Goal: Task Accomplishment & Management: Use online tool/utility

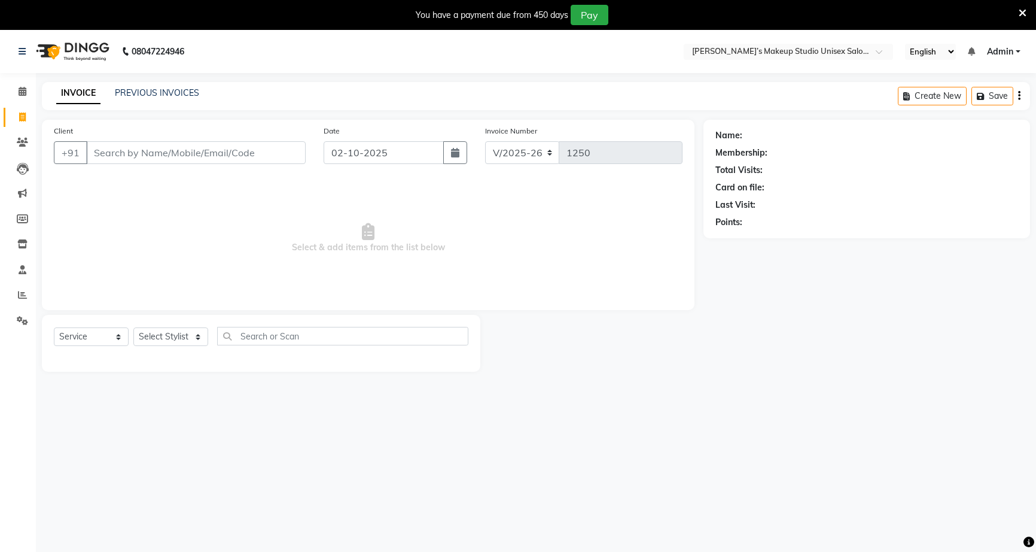
select select "6543"
select select "service"
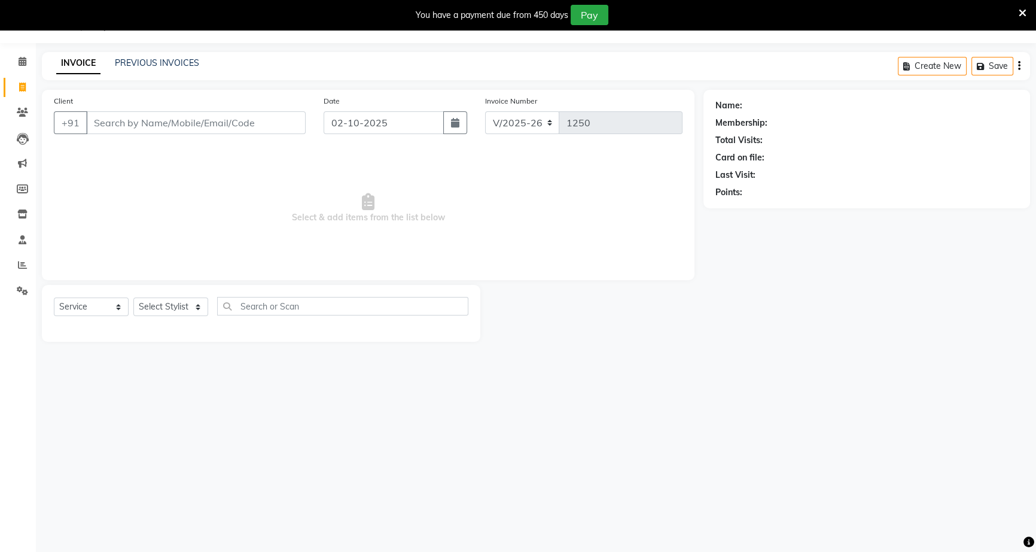
click at [172, 123] on input "Client" at bounding box center [196, 122] width 220 height 23
type input "9172264095"
click at [271, 127] on span "Add Client" at bounding box center [274, 123] width 47 height 12
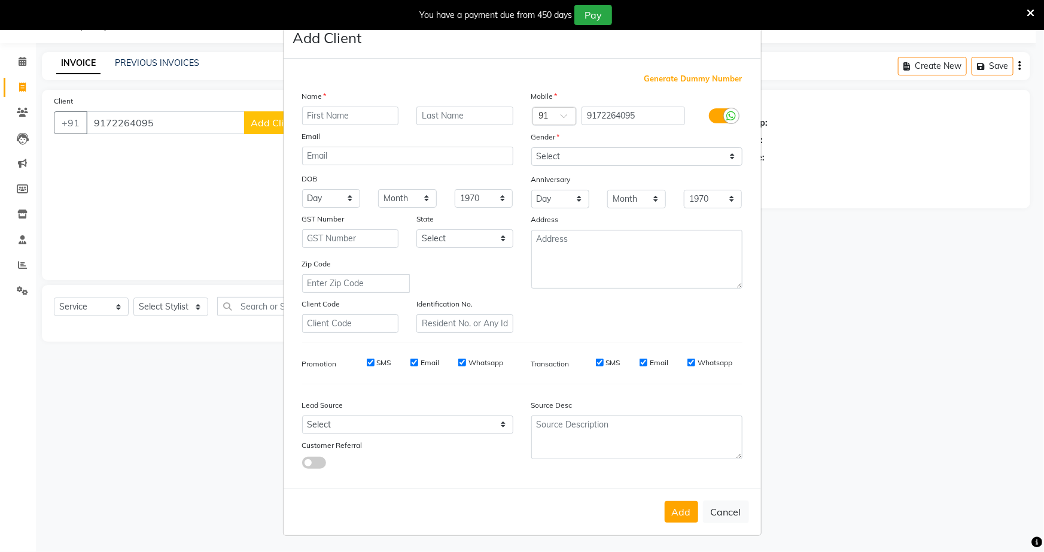
click at [345, 114] on input "text" at bounding box center [350, 116] width 97 height 19
type input "[PERSON_NAME]"
click at [546, 152] on select "Select [DEMOGRAPHIC_DATA] [DEMOGRAPHIC_DATA] Other Prefer Not To Say" at bounding box center [636, 156] width 211 height 19
select select "[DEMOGRAPHIC_DATA]"
click at [531, 147] on select "Select [DEMOGRAPHIC_DATA] [DEMOGRAPHIC_DATA] Other Prefer Not To Say" at bounding box center [636, 156] width 211 height 19
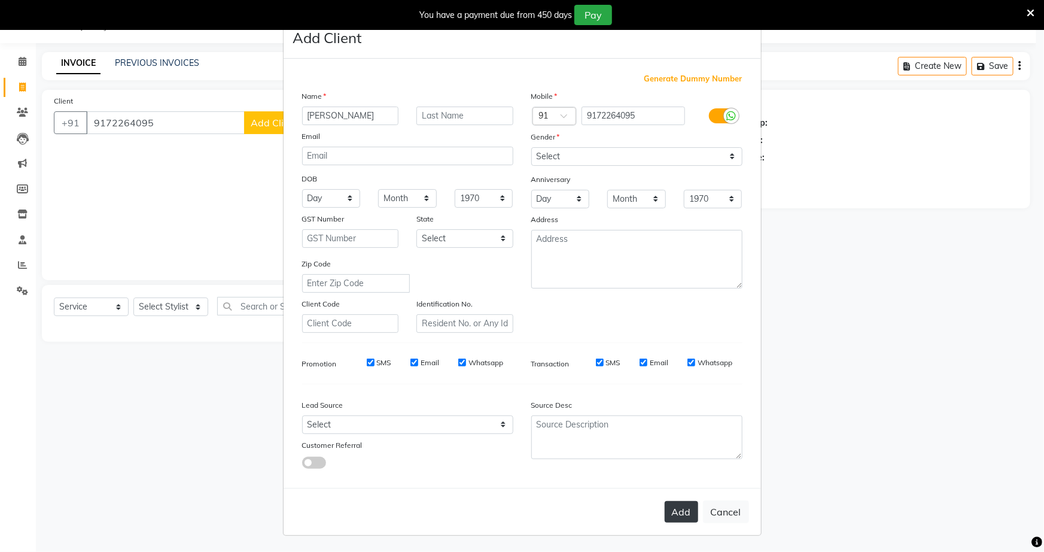
click at [676, 520] on button "Add" at bounding box center [682, 512] width 34 height 22
select select
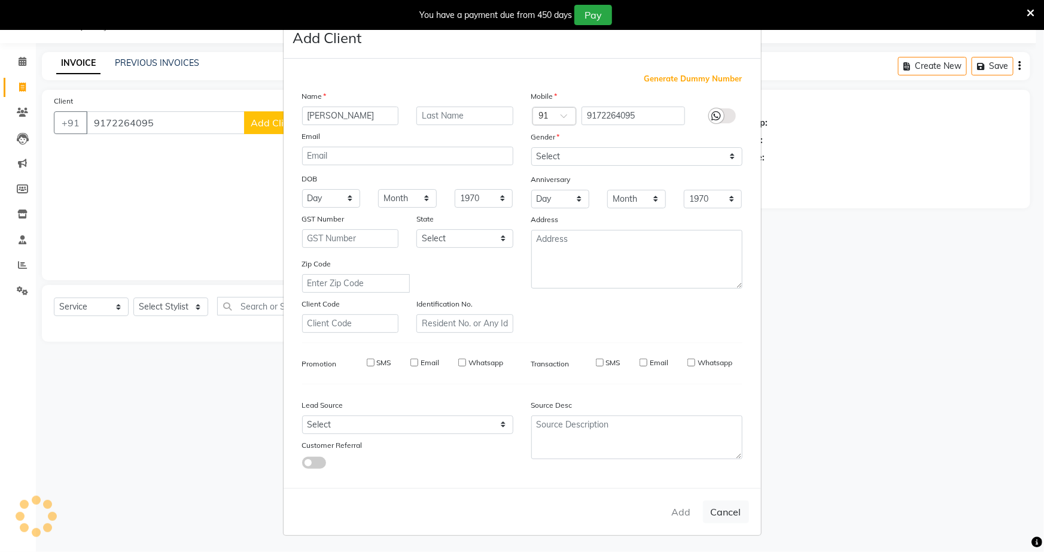
select select
checkbox input "false"
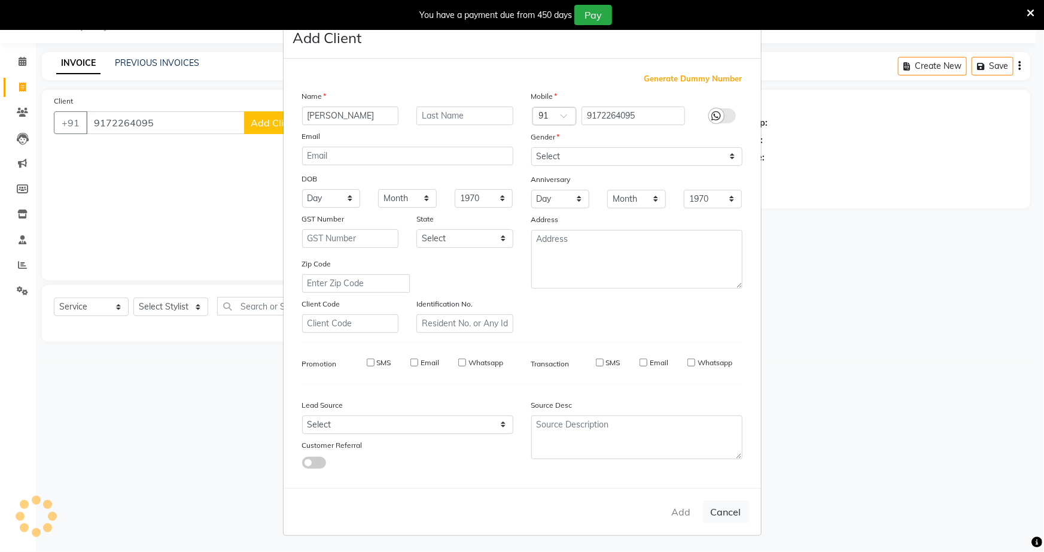
checkbox input "false"
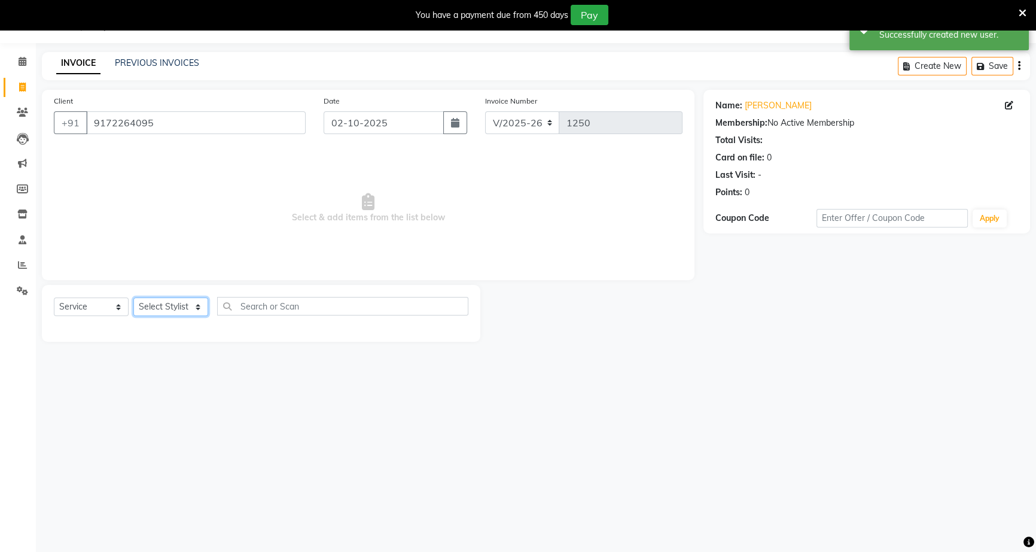
click at [190, 309] on select "Select Stylist [PERSON_NAME] [PERSON_NAME] [PERSON_NAME] [PERSON_NAME] rekha sn…" at bounding box center [170, 306] width 75 height 19
select select "60553"
click at [133, 297] on select "Select Stylist [PERSON_NAME] [PERSON_NAME] [PERSON_NAME] [PERSON_NAME] rekha sn…" at bounding box center [170, 306] width 75 height 19
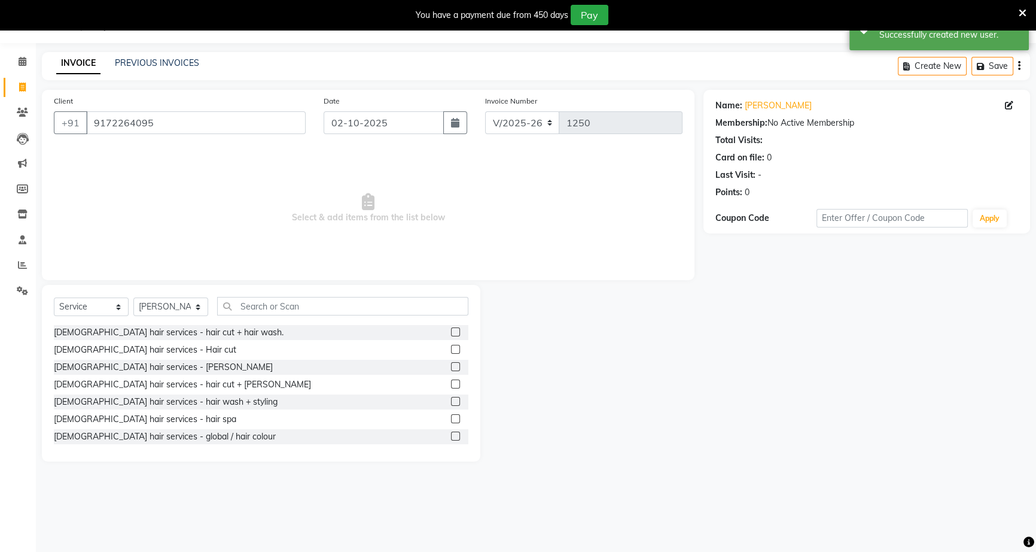
click at [451, 331] on label at bounding box center [455, 331] width 9 height 9
click at [451, 331] on input "checkbox" at bounding box center [455, 333] width 8 height 8
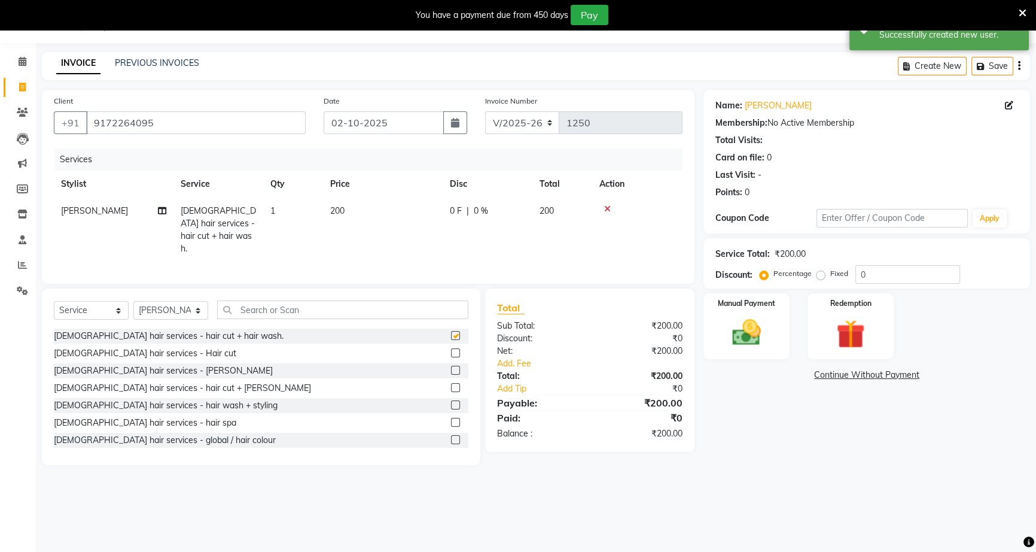
checkbox input "false"
click at [443, 205] on td "0 F | 0 %" at bounding box center [488, 229] width 90 height 65
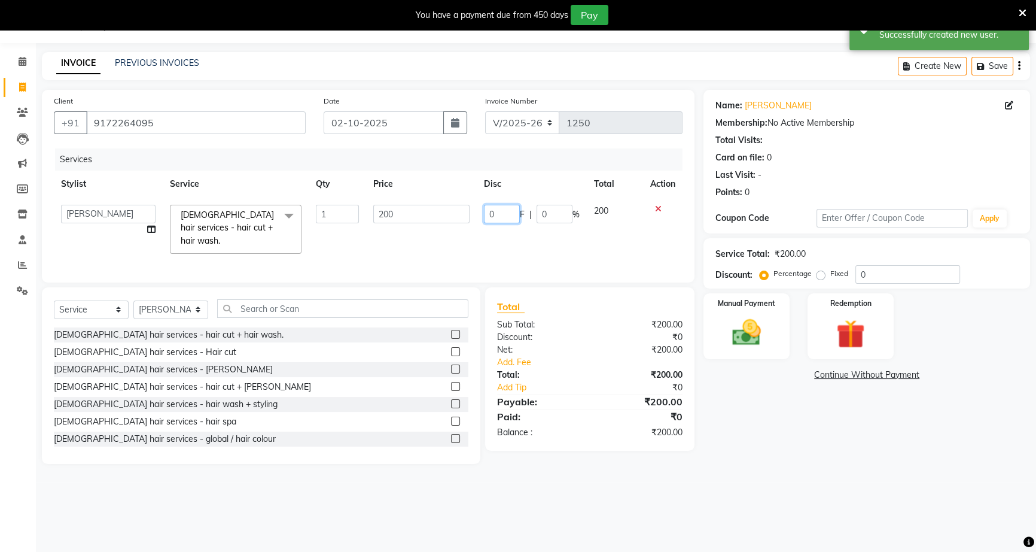
click at [487, 213] on input "0" at bounding box center [502, 214] width 36 height 19
type input "50"
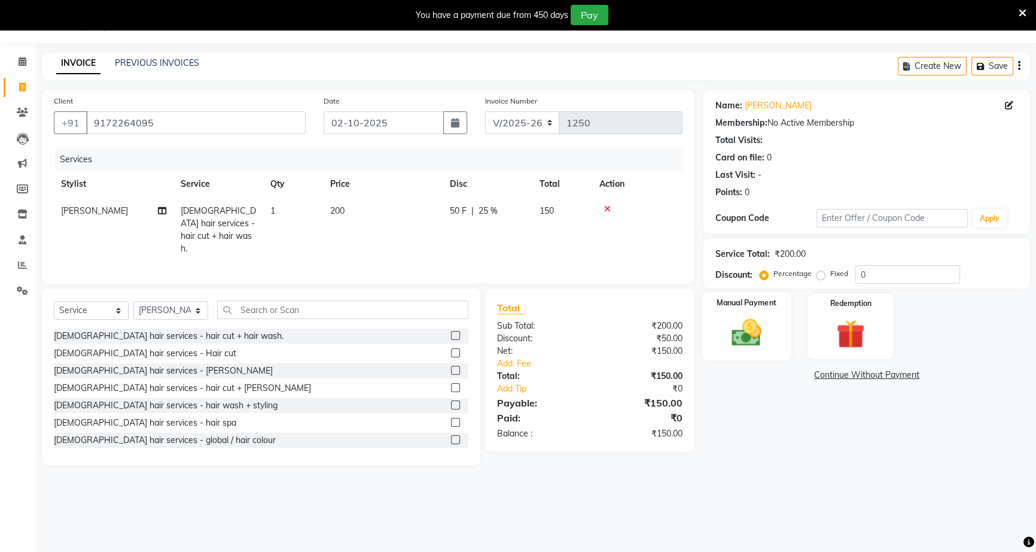
click at [735, 352] on div "Manual Payment" at bounding box center [747, 326] width 90 height 68
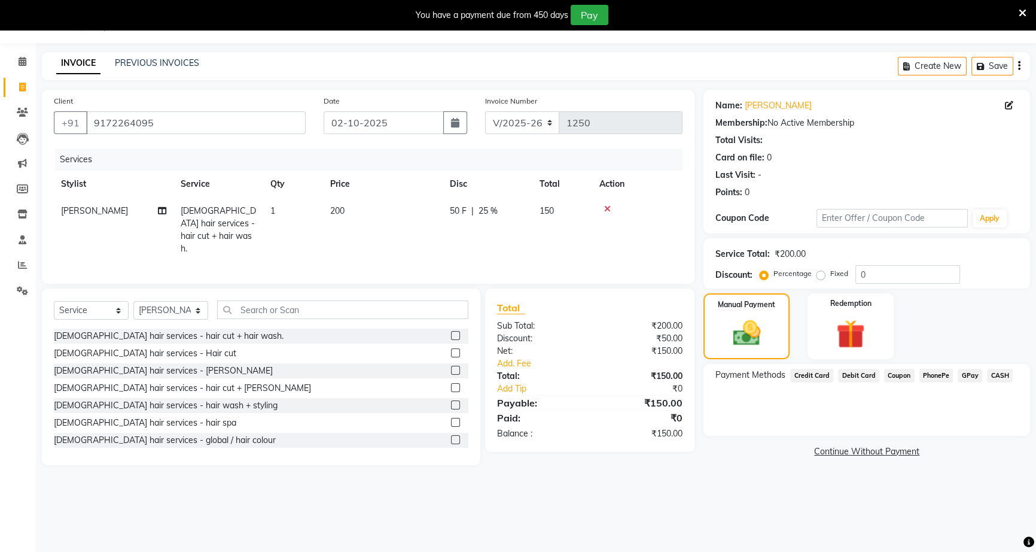
click at [996, 372] on span "CASH" at bounding box center [1000, 376] width 26 height 14
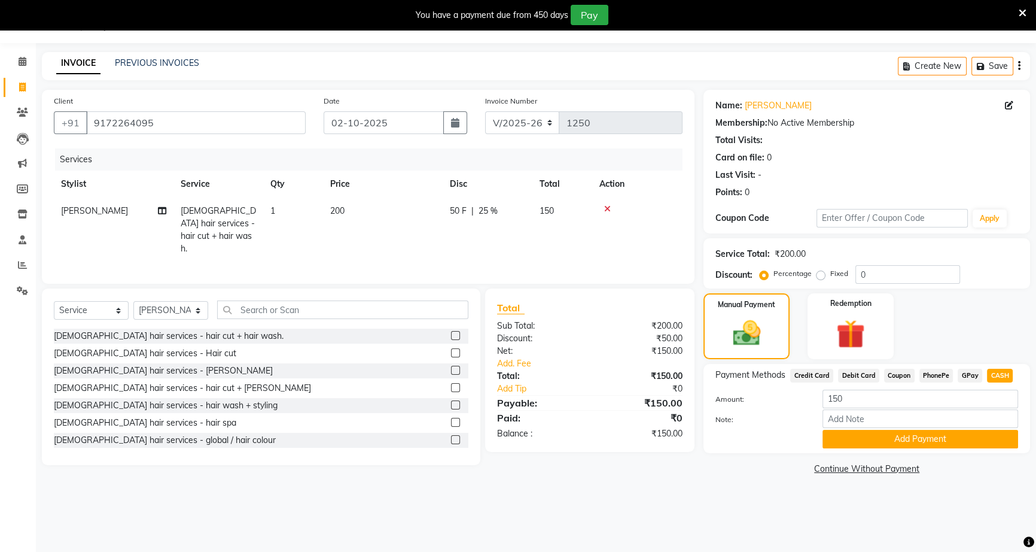
click at [939, 372] on span "PhonePe" at bounding box center [937, 376] width 34 height 14
click at [922, 434] on button "Add Payment" at bounding box center [921, 439] width 196 height 19
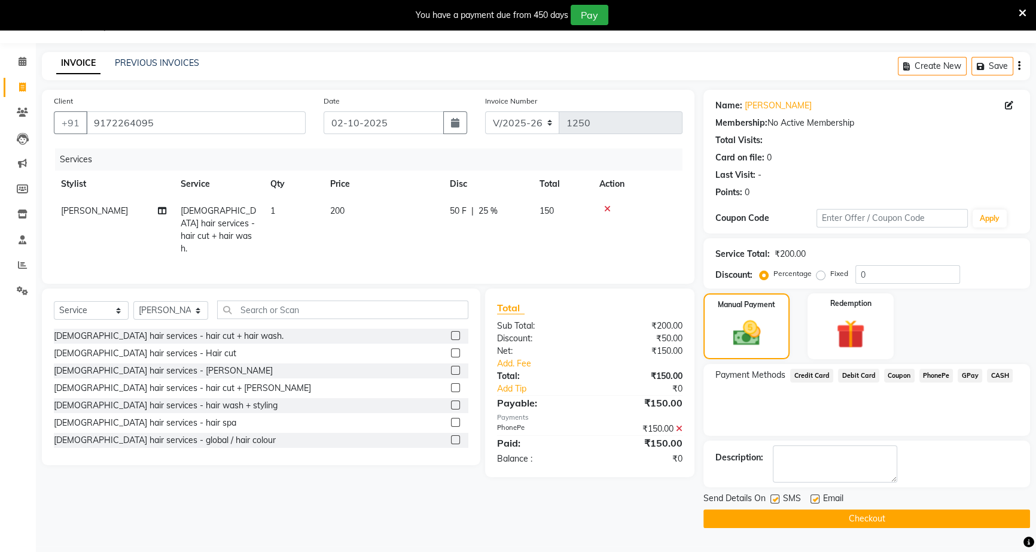
click at [913, 517] on button "Checkout" at bounding box center [867, 518] width 327 height 19
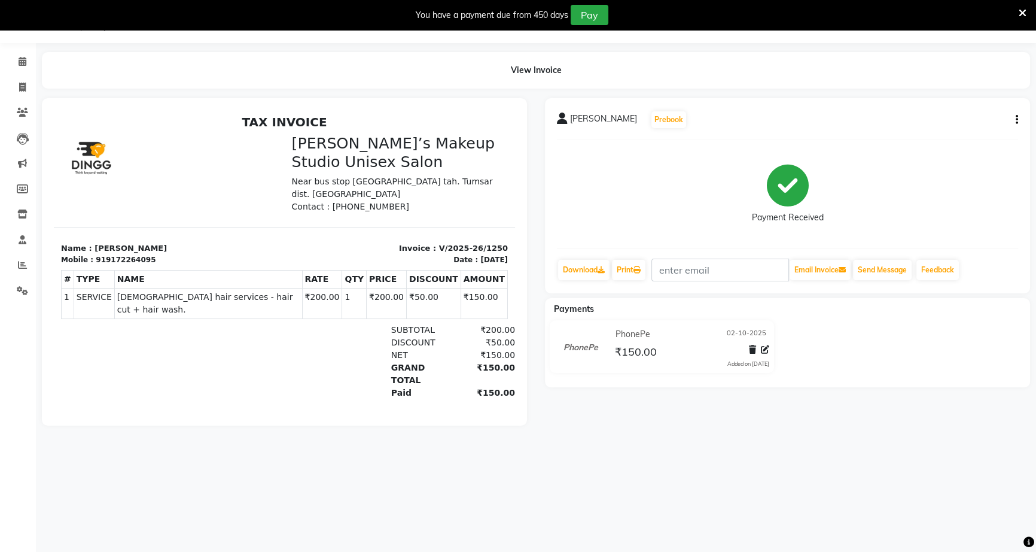
select select "6543"
select select "service"
